Goal: Information Seeking & Learning: Learn about a topic

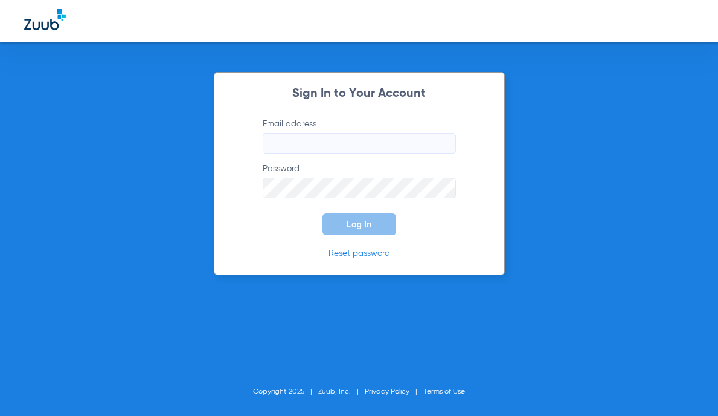
type input "[EMAIL_ADDRESS][DOMAIN_NAME]"
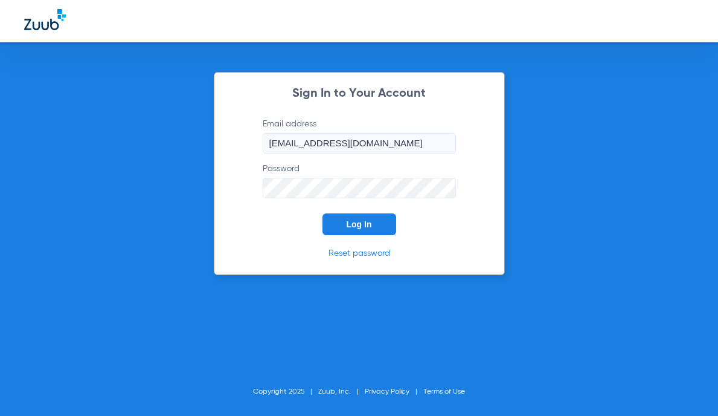
click at [357, 222] on span "Log In" at bounding box center [359, 224] width 25 height 10
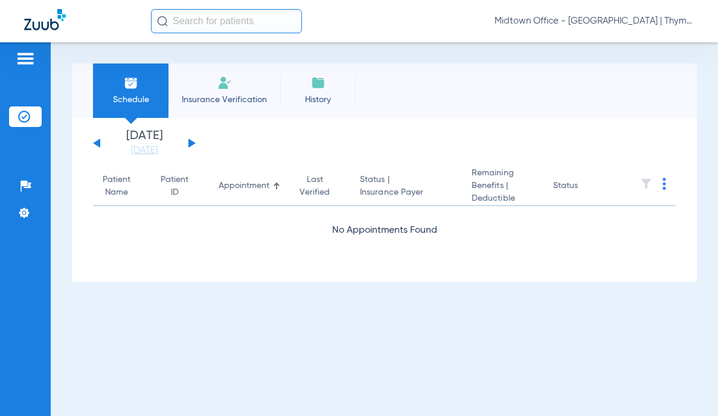
click at [235, 19] on input "text" at bounding box center [226, 21] width 151 height 24
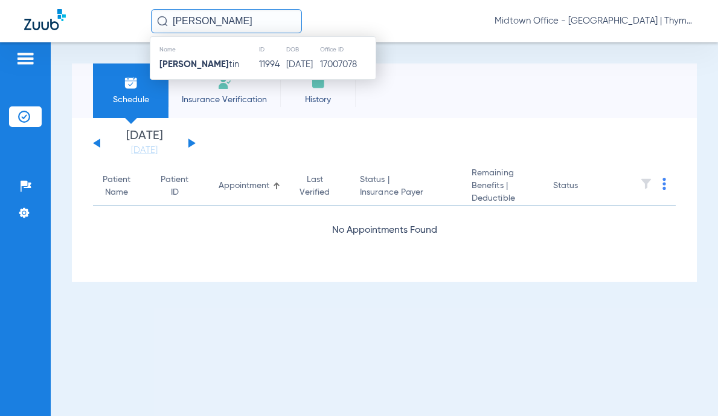
type input "[PERSON_NAME]"
click at [258, 62] on td "11994" at bounding box center [271, 64] width 27 height 17
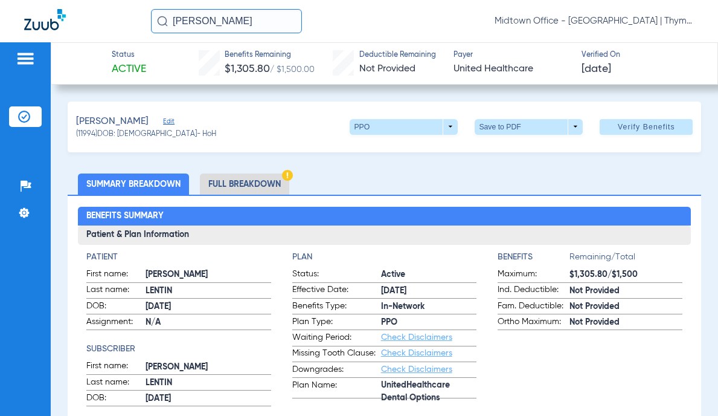
click at [277, 180] on li "Full Breakdown" at bounding box center [244, 183] width 89 height 21
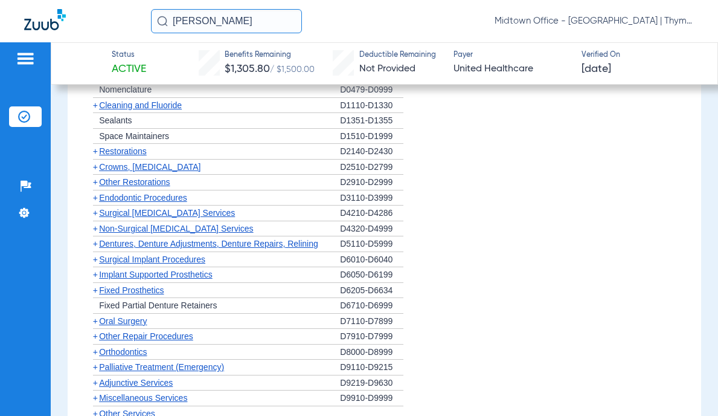
scroll to position [1268, 0]
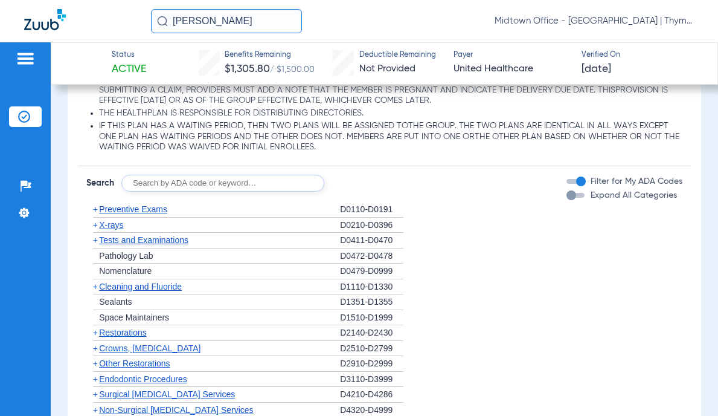
click at [141, 211] on span "Preventive Exams" at bounding box center [133, 209] width 68 height 10
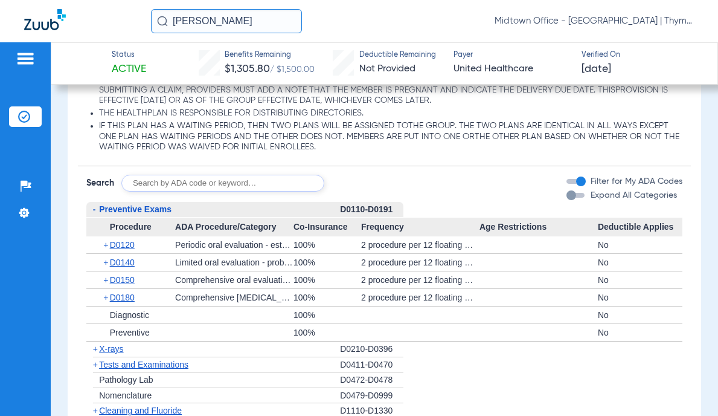
scroll to position [1329, 0]
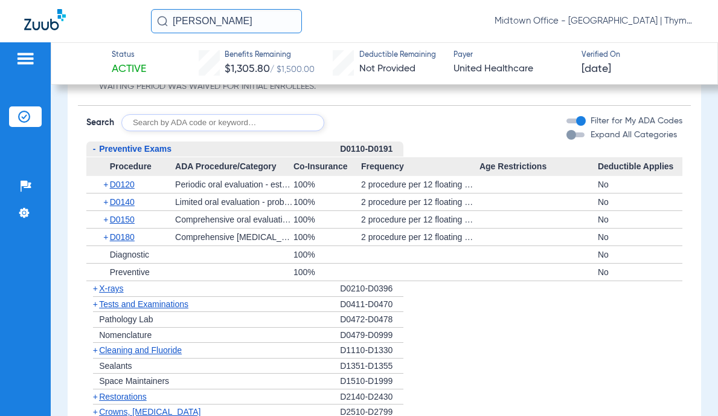
click at [117, 286] on span "X-rays" at bounding box center [111, 288] width 24 height 10
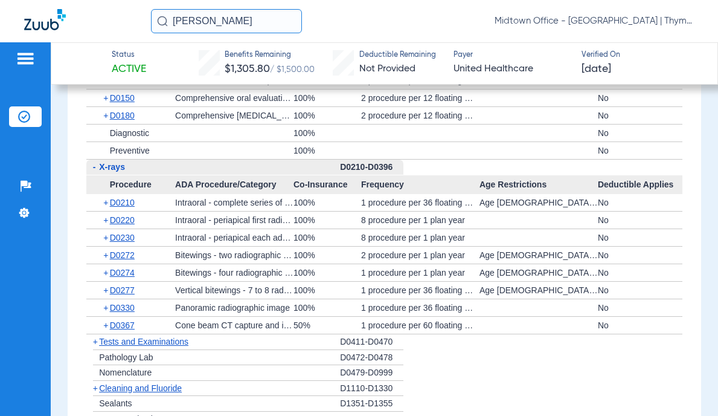
scroll to position [1691, 0]
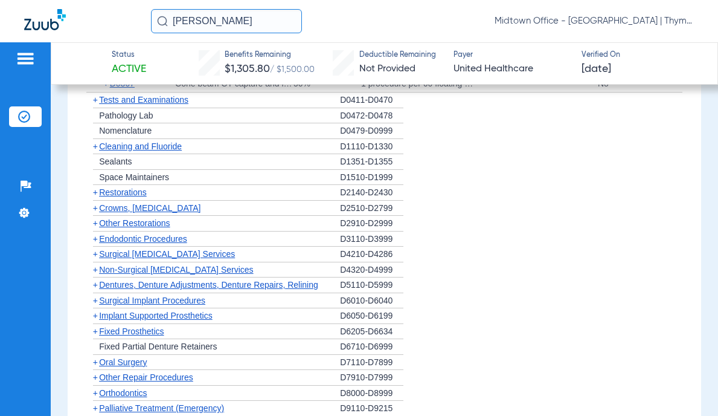
click at [160, 145] on span "Cleaning and Fluoride" at bounding box center [140, 146] width 83 height 10
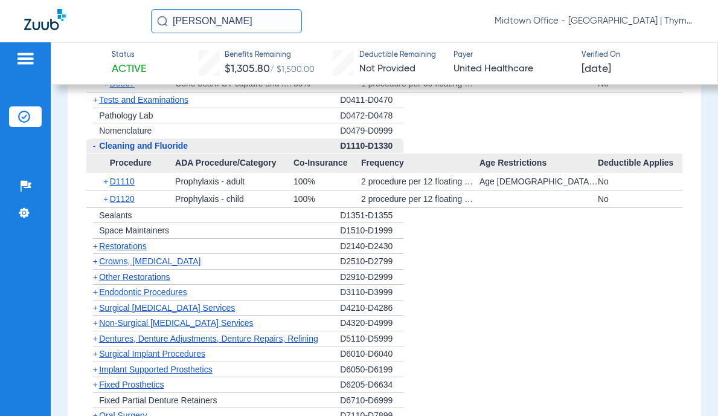
scroll to position [1872, 0]
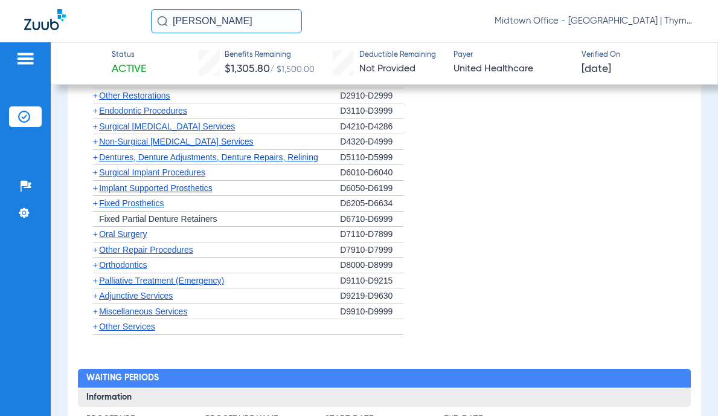
click at [196, 202] on div "+ Fixed Prosthetics" at bounding box center [213, 204] width 254 height 16
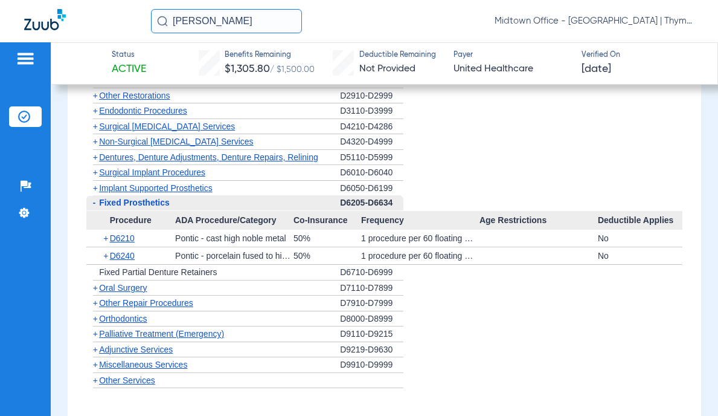
click at [173, 128] on span "Surgical [MEDICAL_DATA] Services" at bounding box center [167, 126] width 136 height 10
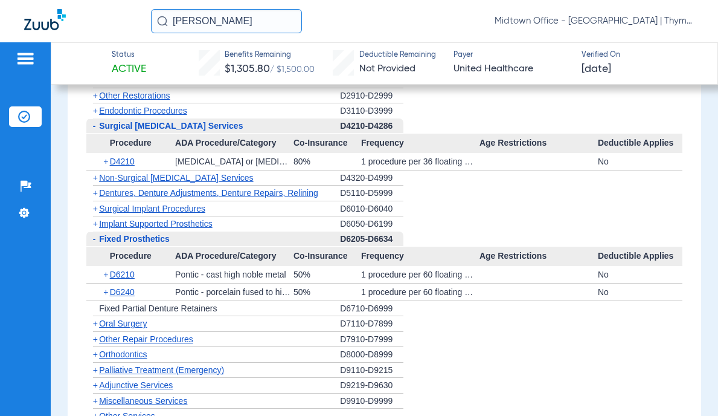
click at [173, 176] on span "Non-Surgical [MEDICAL_DATA] Services" at bounding box center [176, 178] width 154 height 10
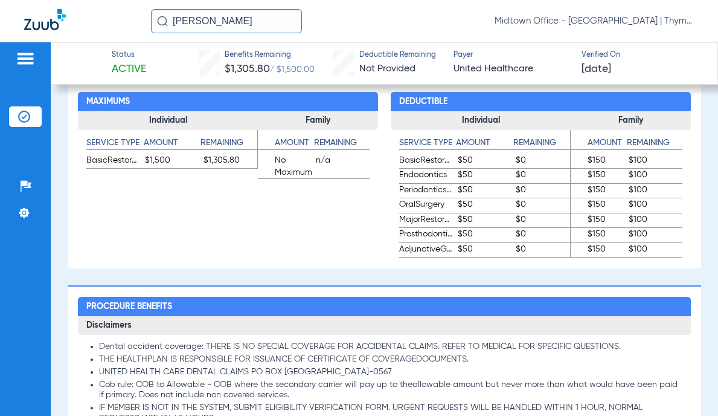
scroll to position [544, 0]
